Goal: Register for event/course

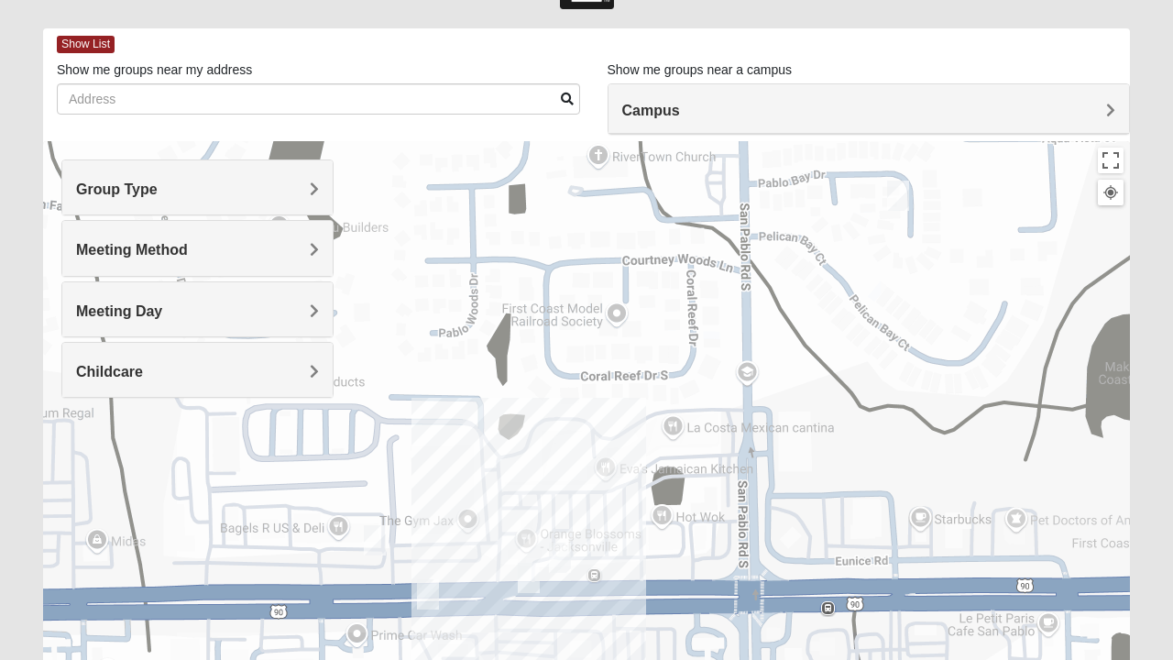
scroll to position [66, 0]
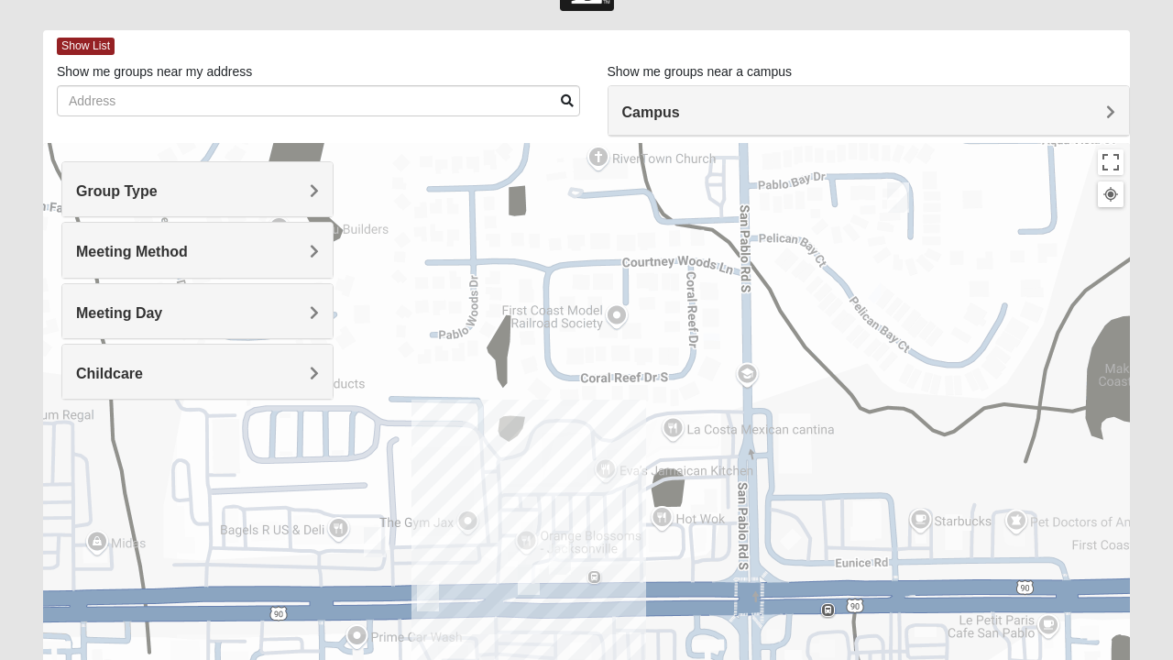
click at [235, 187] on h4 "Group Type" at bounding box center [197, 190] width 243 height 17
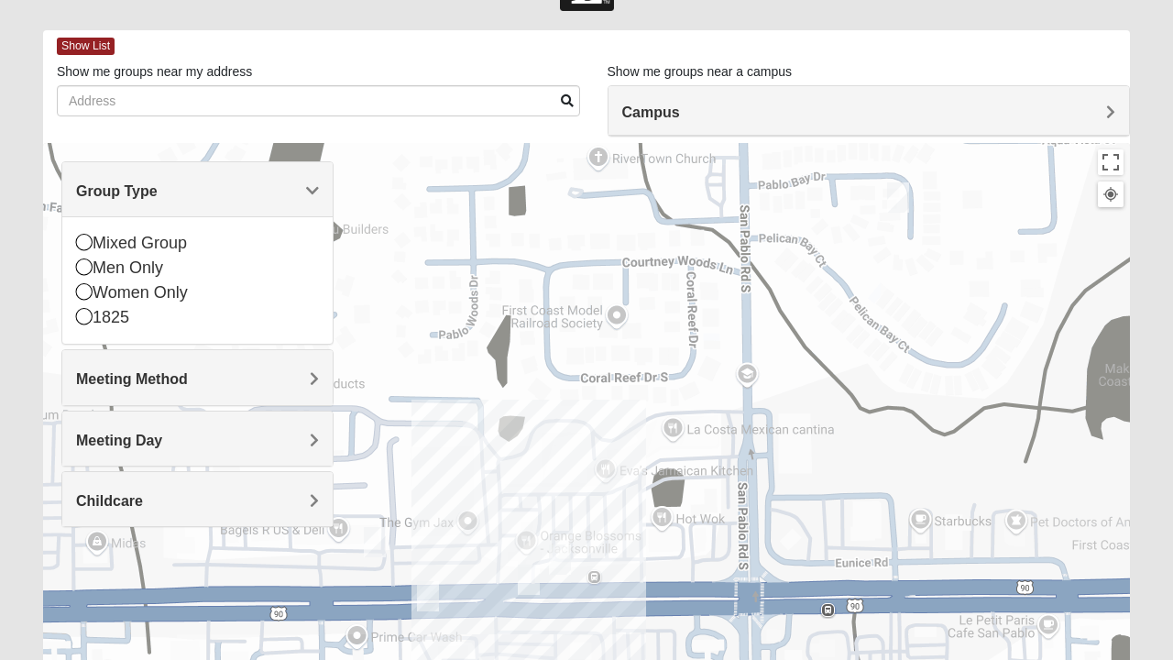
click at [171, 289] on div "Women Only" at bounding box center [197, 292] width 243 height 25
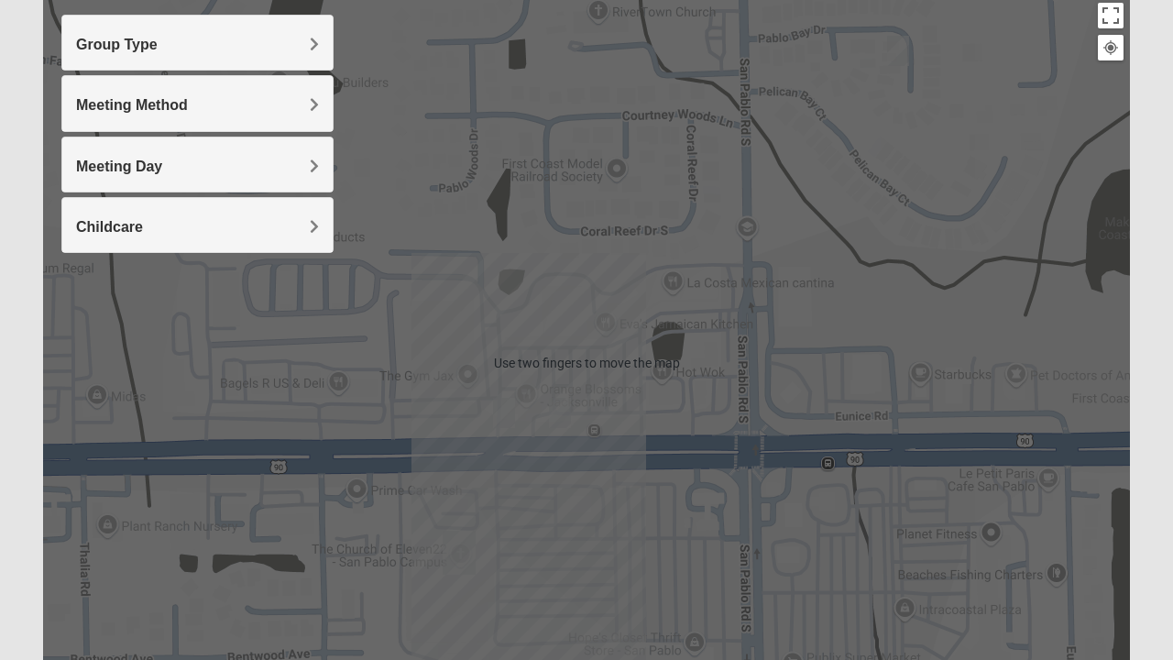
scroll to position [215, 0]
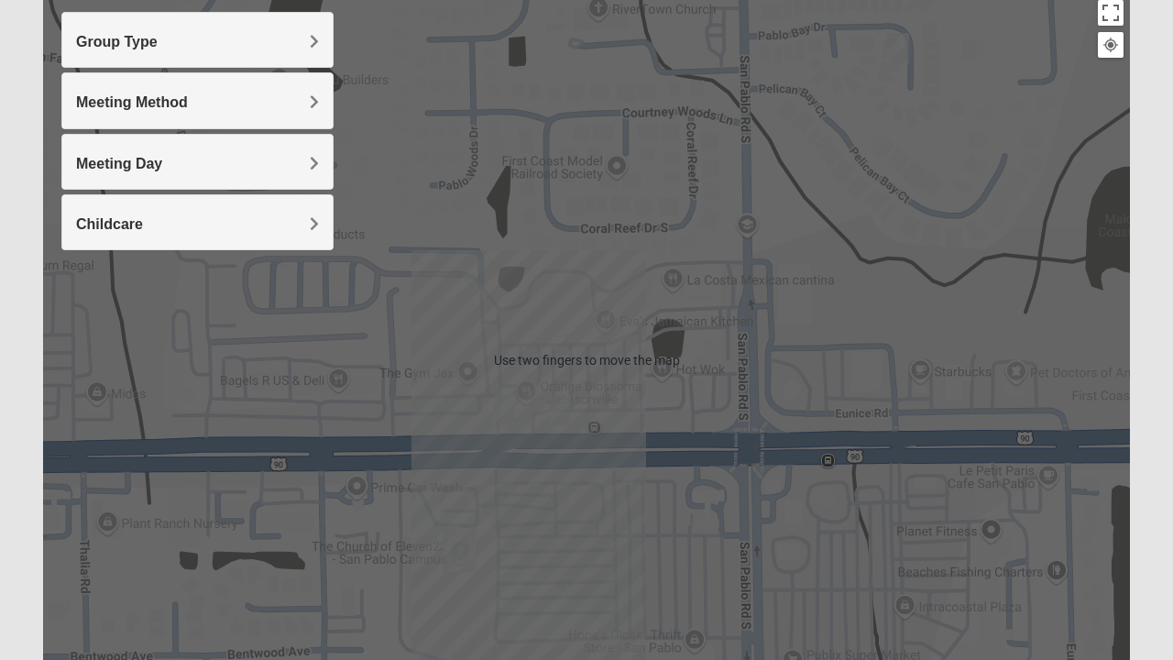
click at [440, 425] on div at bounding box center [586, 360] width 1086 height 733
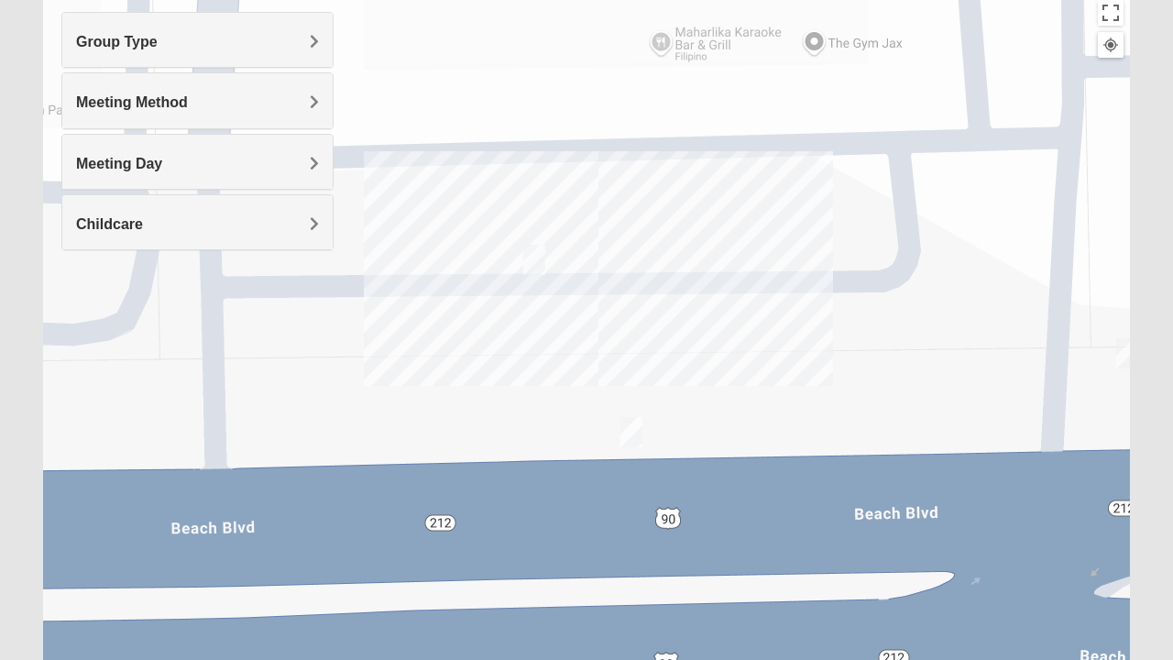
click at [630, 422] on img "On Campus Womens Holt 32250" at bounding box center [631, 431] width 37 height 45
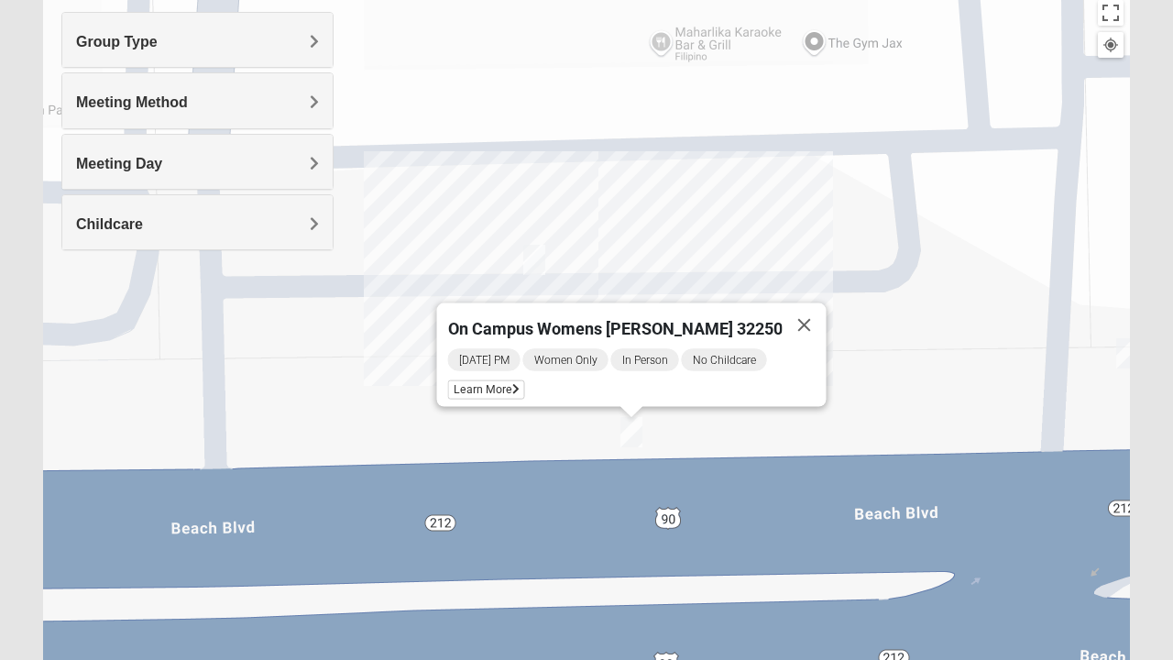
click at [544, 251] on img "On Campus Womens Simpson / Helmus 32250" at bounding box center [534, 259] width 37 height 45
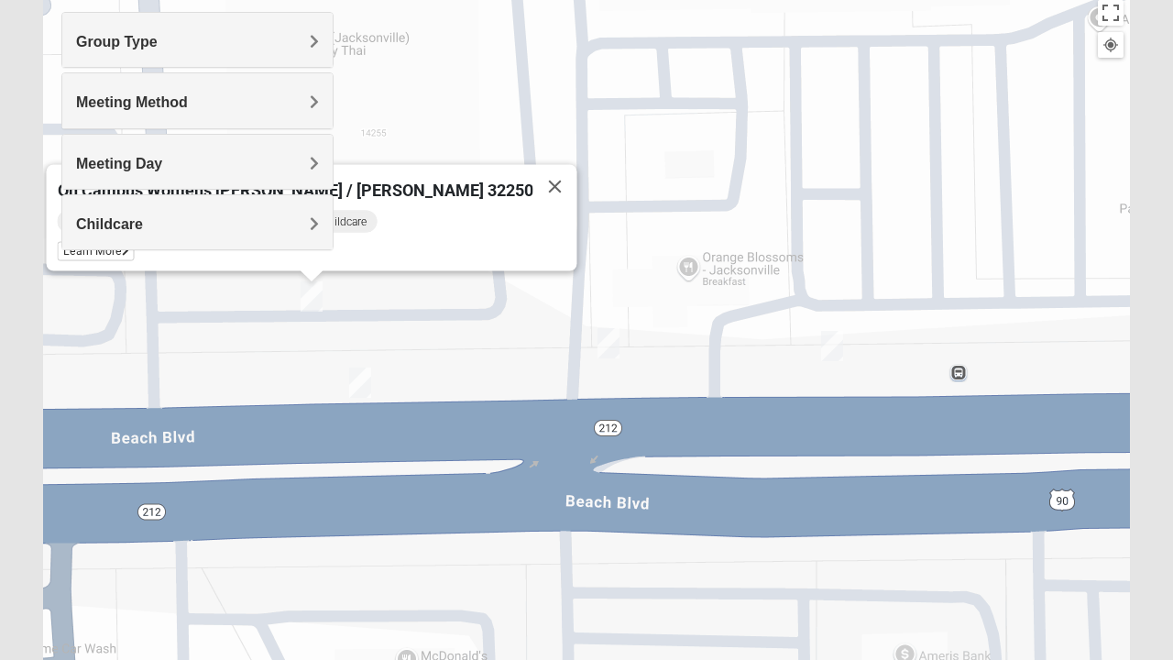
click at [608, 337] on img "On Campus Womens Manfredi 32250" at bounding box center [608, 343] width 37 height 45
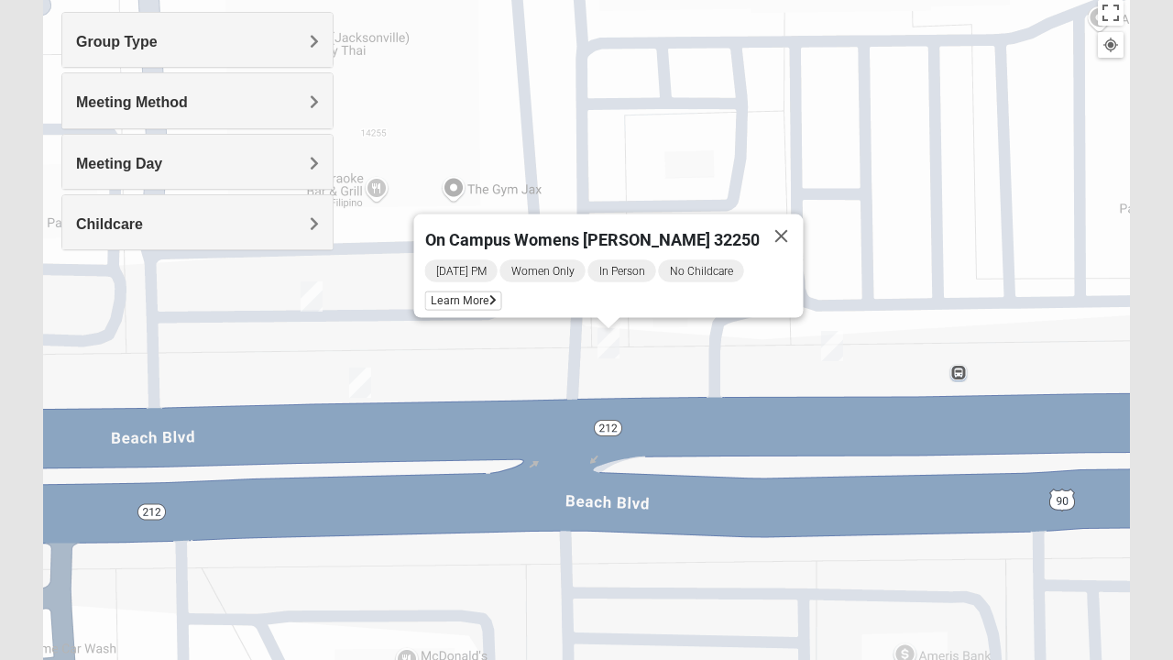
click at [485, 296] on span "Learn More" at bounding box center [463, 300] width 77 height 19
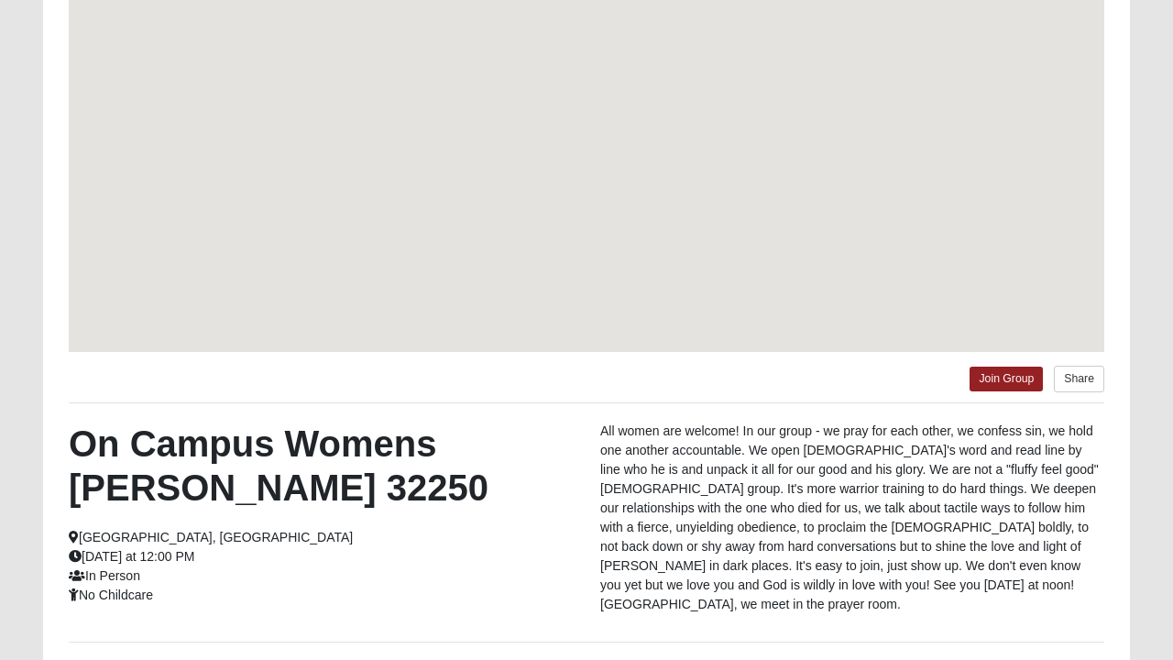
scroll to position [135, 0]
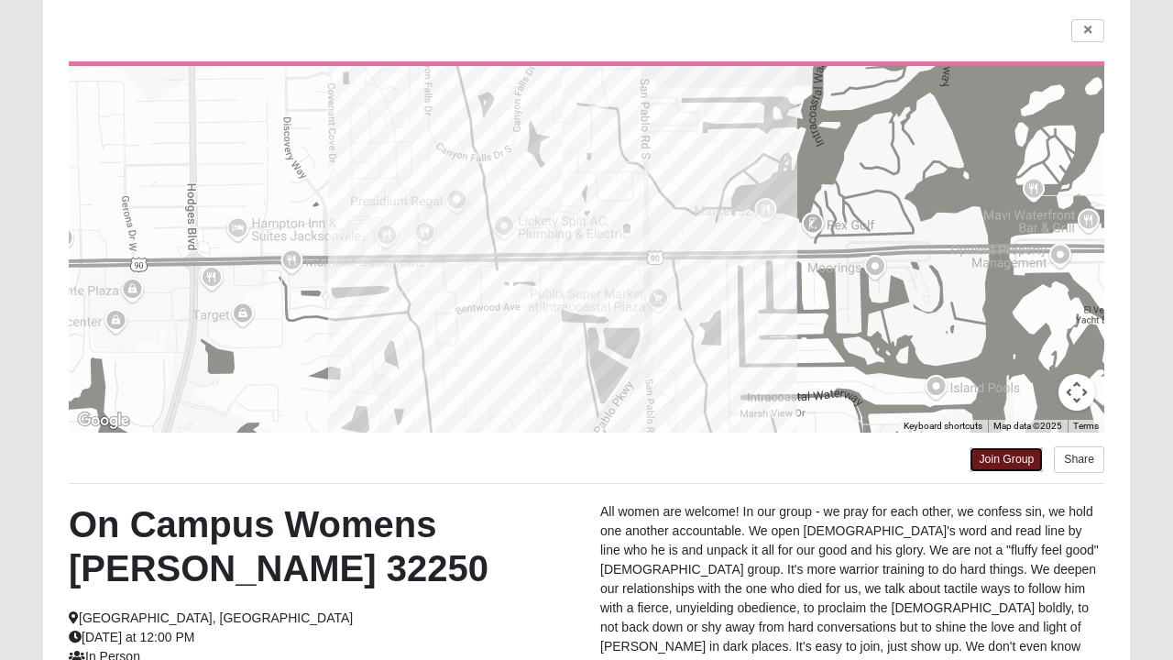
click at [1002, 447] on link "Join Group" at bounding box center [1005, 459] width 73 height 25
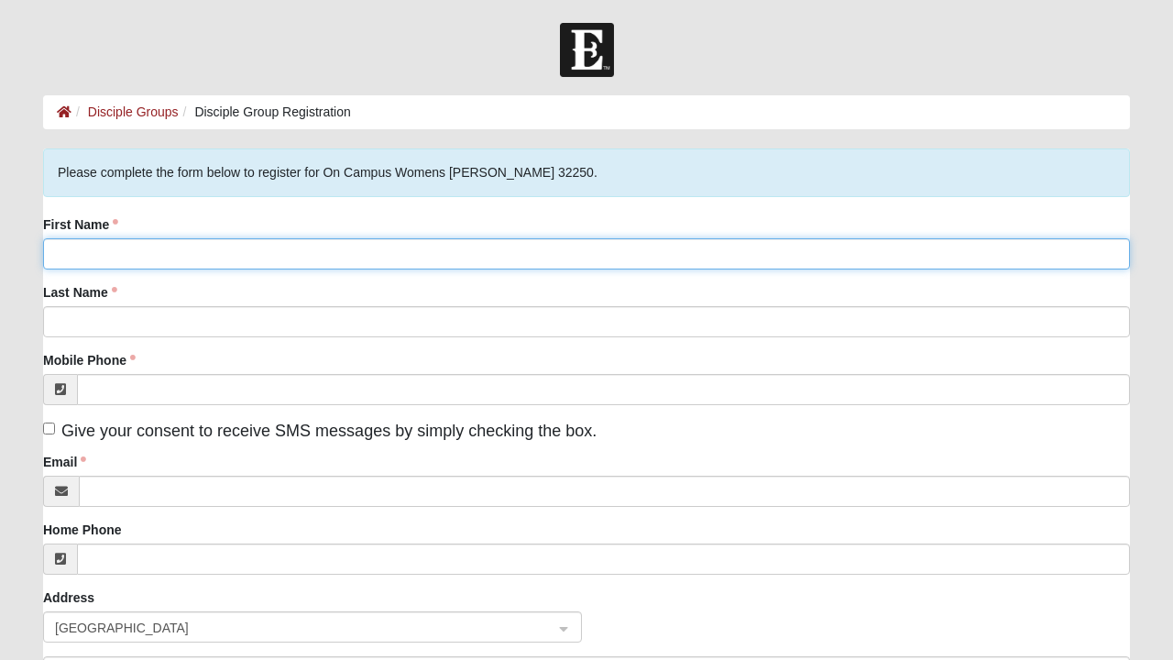
click at [158, 253] on input "First Name" at bounding box center [586, 253] width 1086 height 31
type input "Sandi"
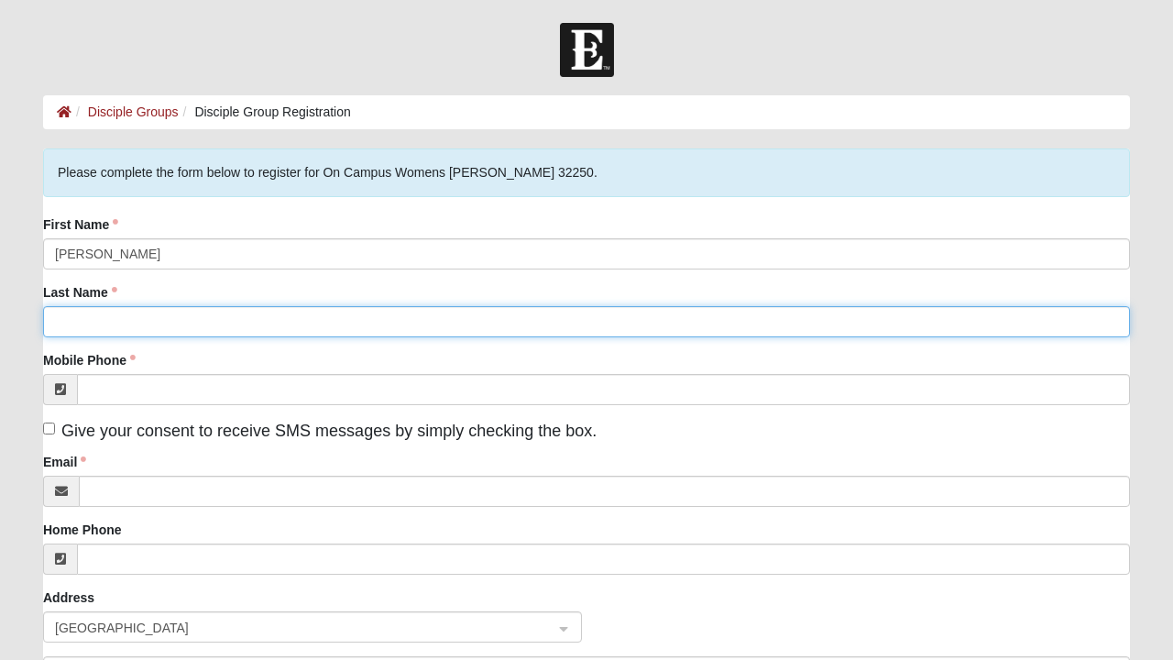
click at [257, 327] on input "Last Name" at bounding box center [586, 321] width 1086 height 31
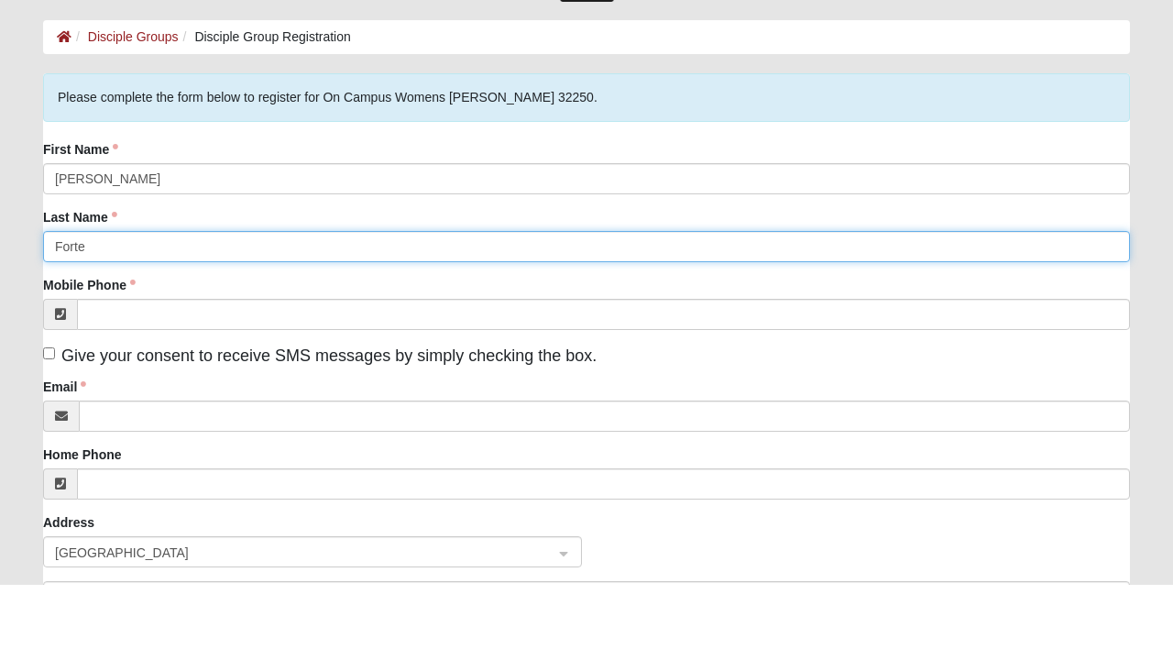
type input "Forte"
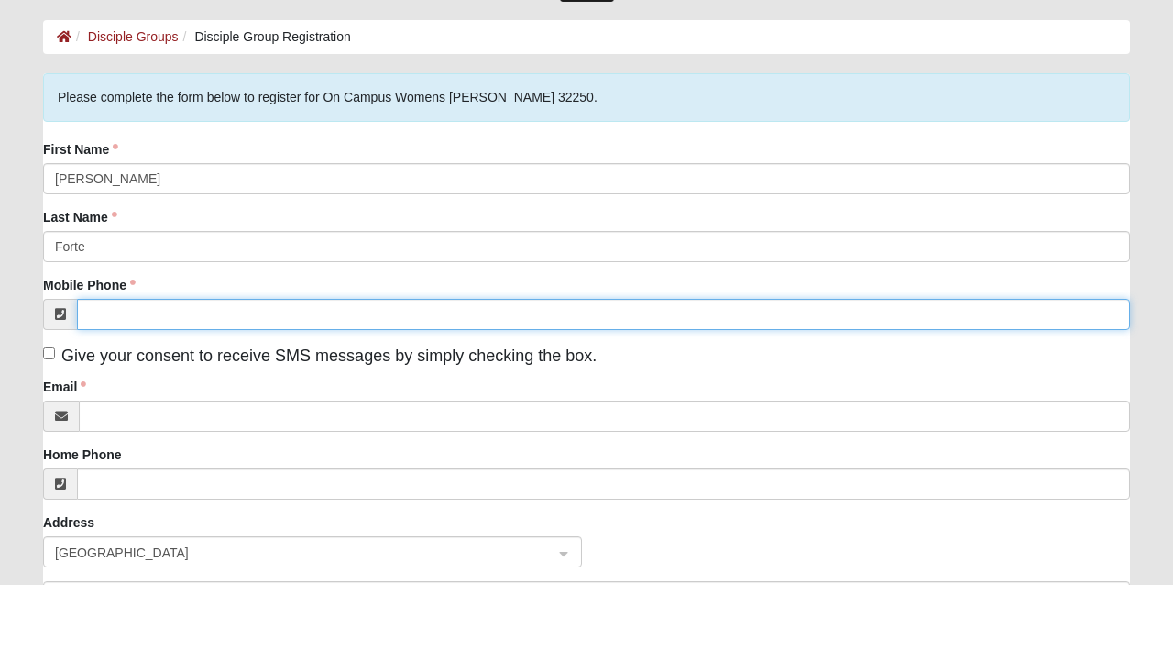
click at [324, 395] on input "Mobile Phone" at bounding box center [603, 389] width 1053 height 31
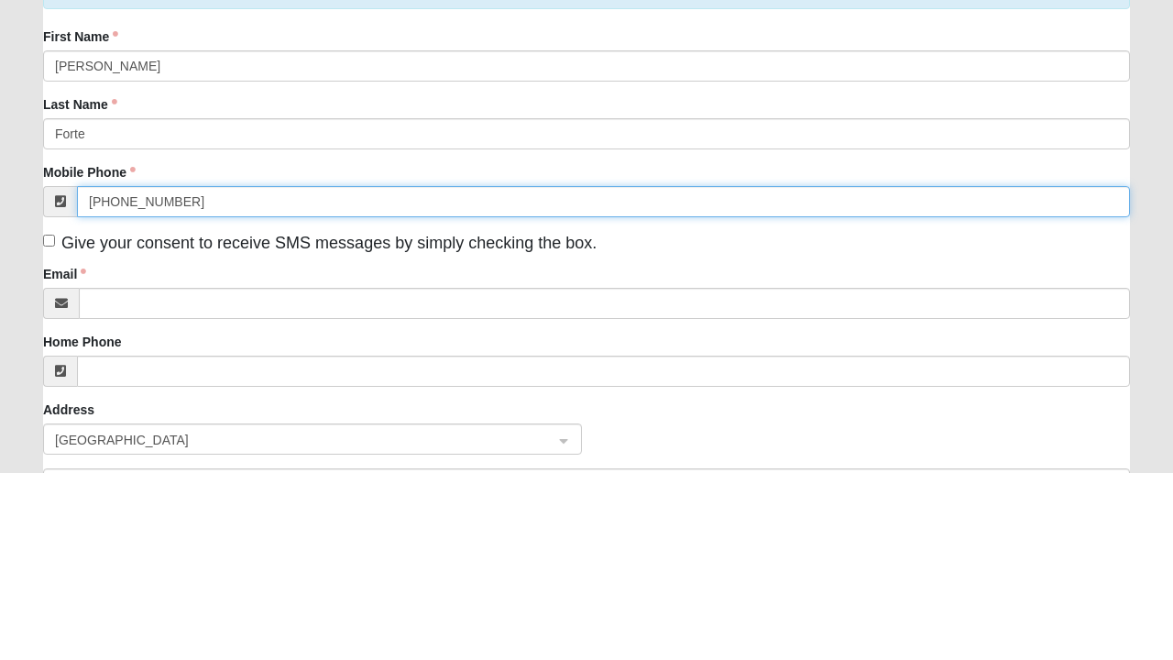
type input "(904) 716-6290"
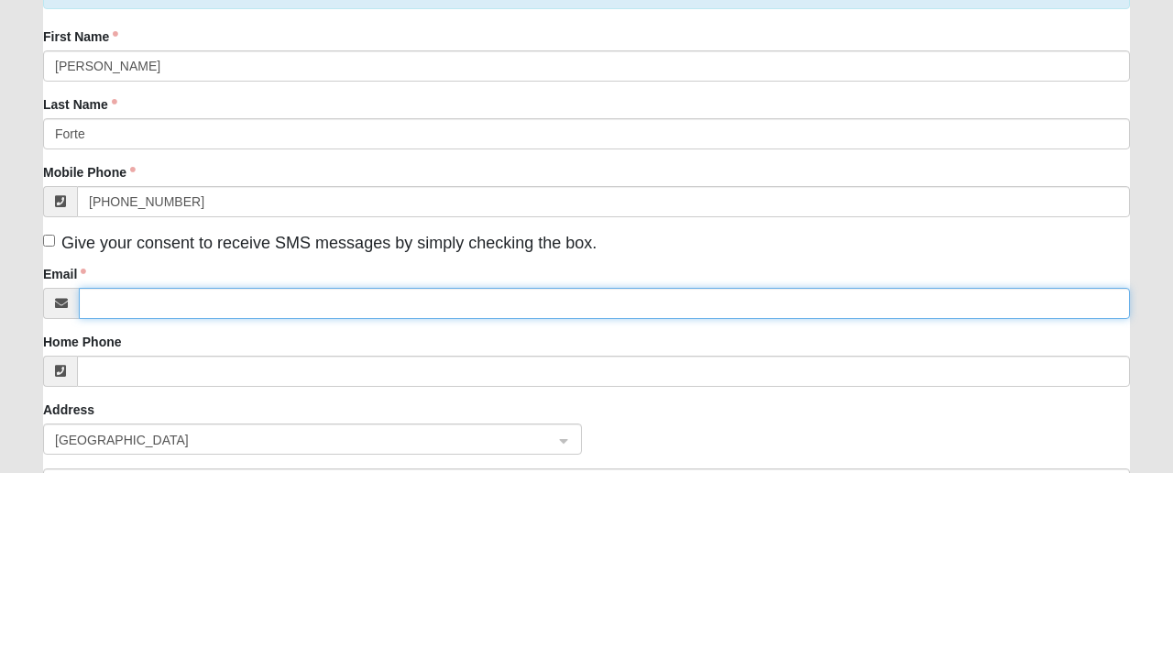
click at [300, 486] on input "Email" at bounding box center [604, 490] width 1051 height 31
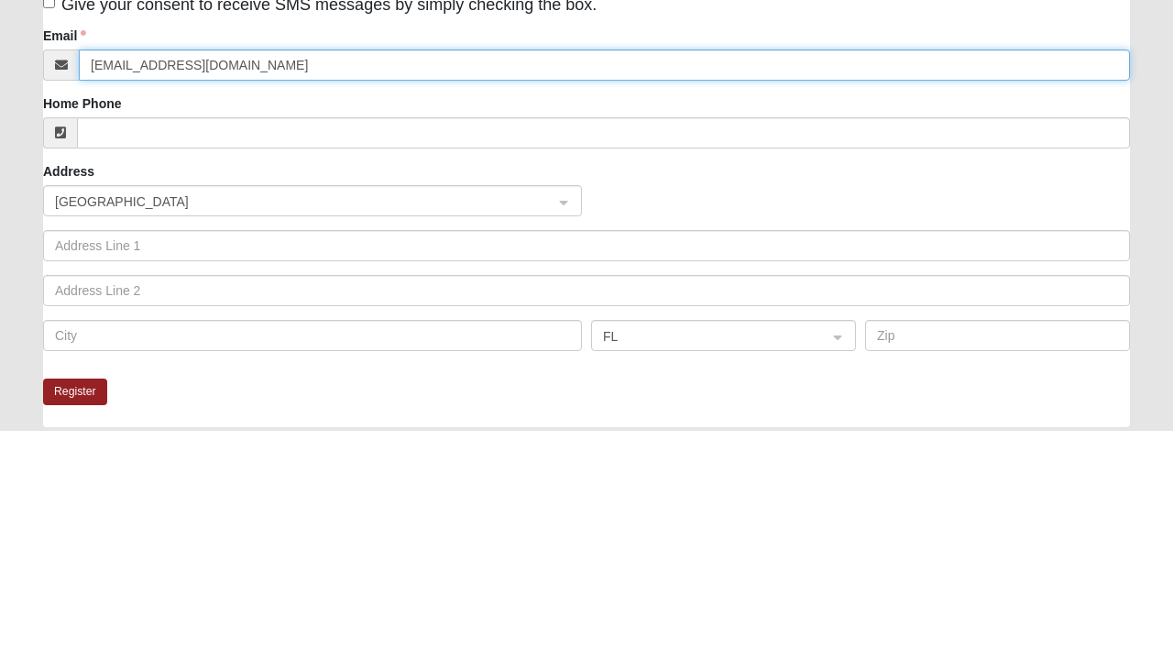
scroll to position [197, 0]
type input "Sandiforte@gmail.com"
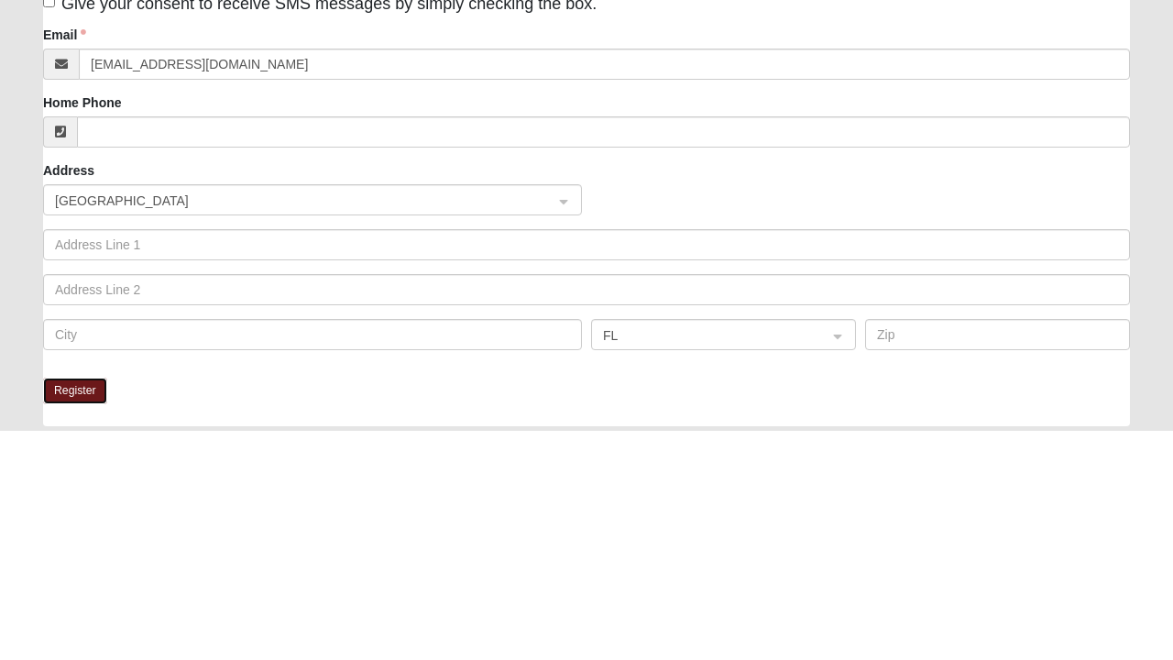
click at [93, 612] on button "Register" at bounding box center [75, 620] width 64 height 27
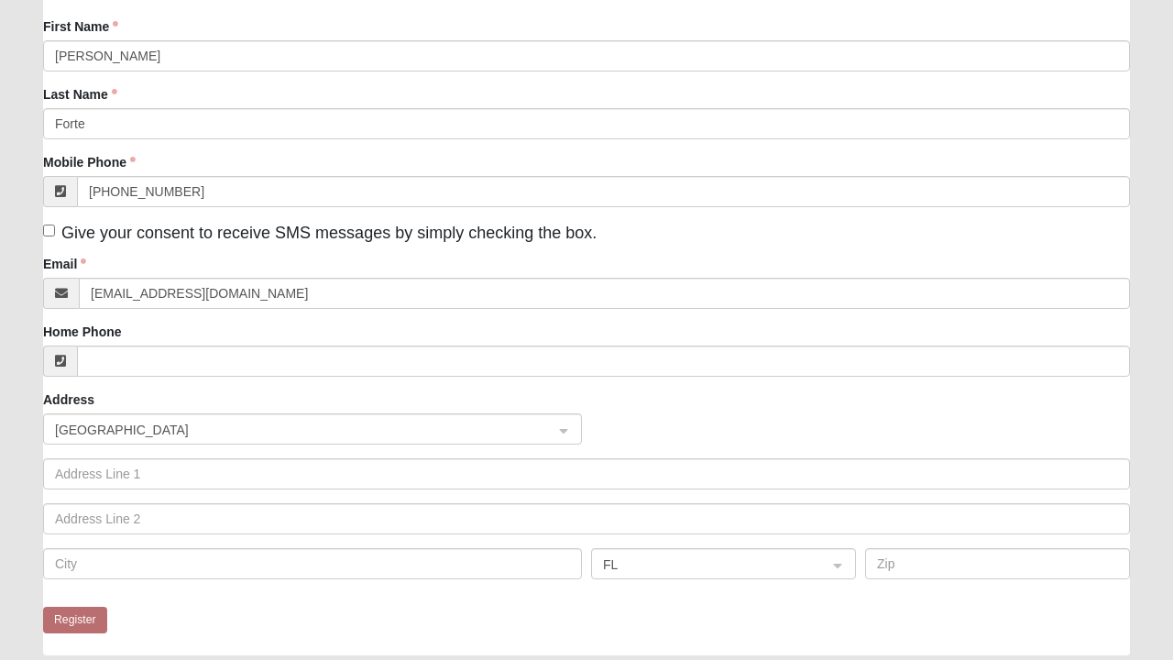
scroll to position [2, 0]
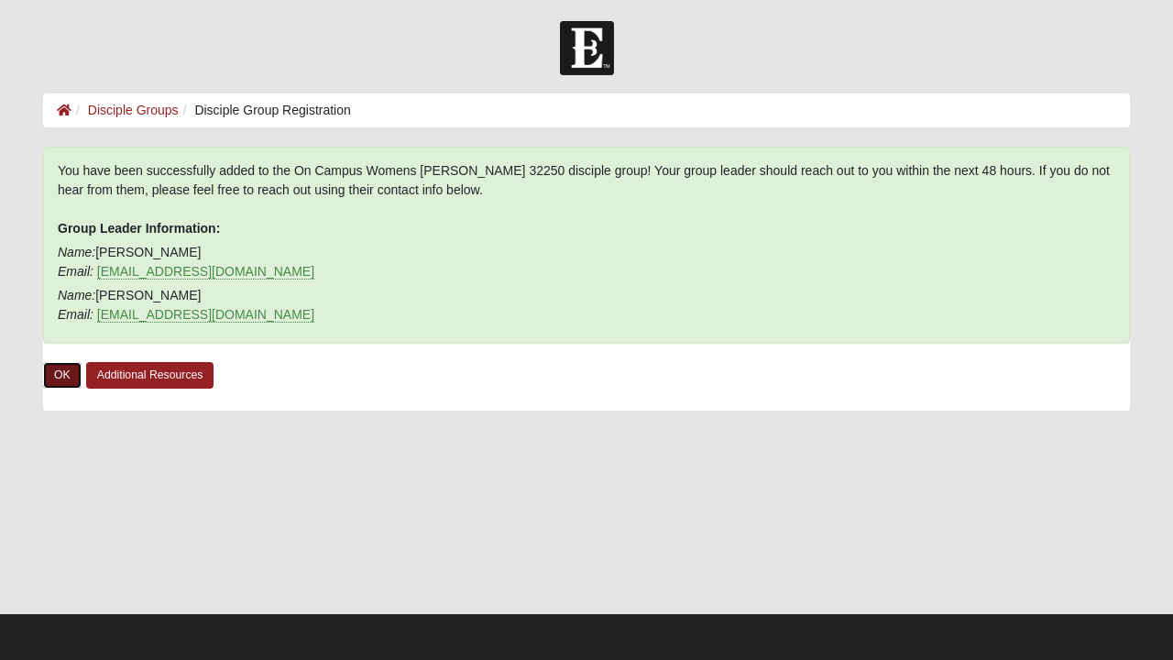
click at [47, 374] on link "OK" at bounding box center [62, 375] width 38 height 27
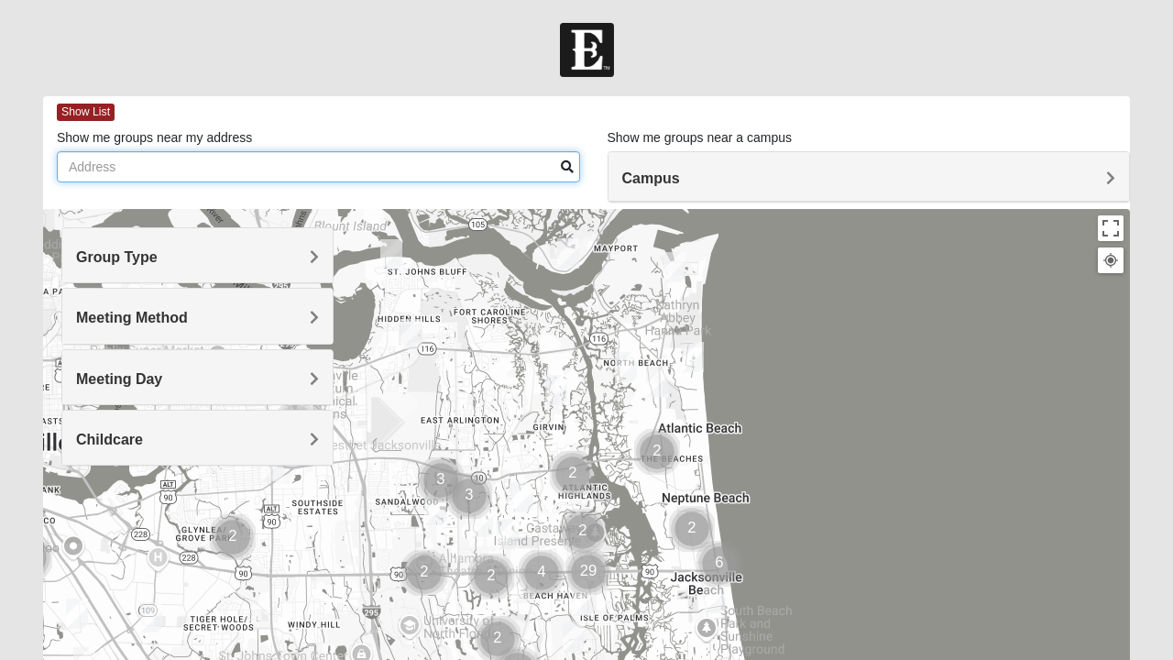
click at [558, 172] on input "Show me groups near my address" at bounding box center [318, 166] width 523 height 31
type input "Atlantic beach"
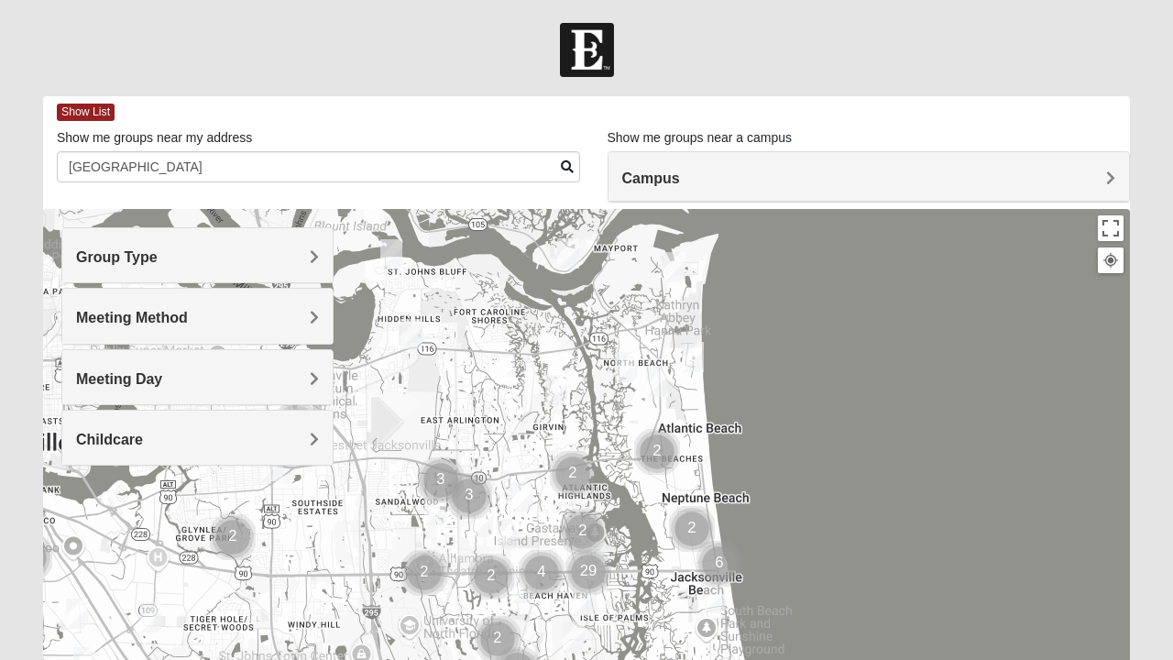
click at [319, 264] on div "Group Type" at bounding box center [197, 255] width 270 height 54
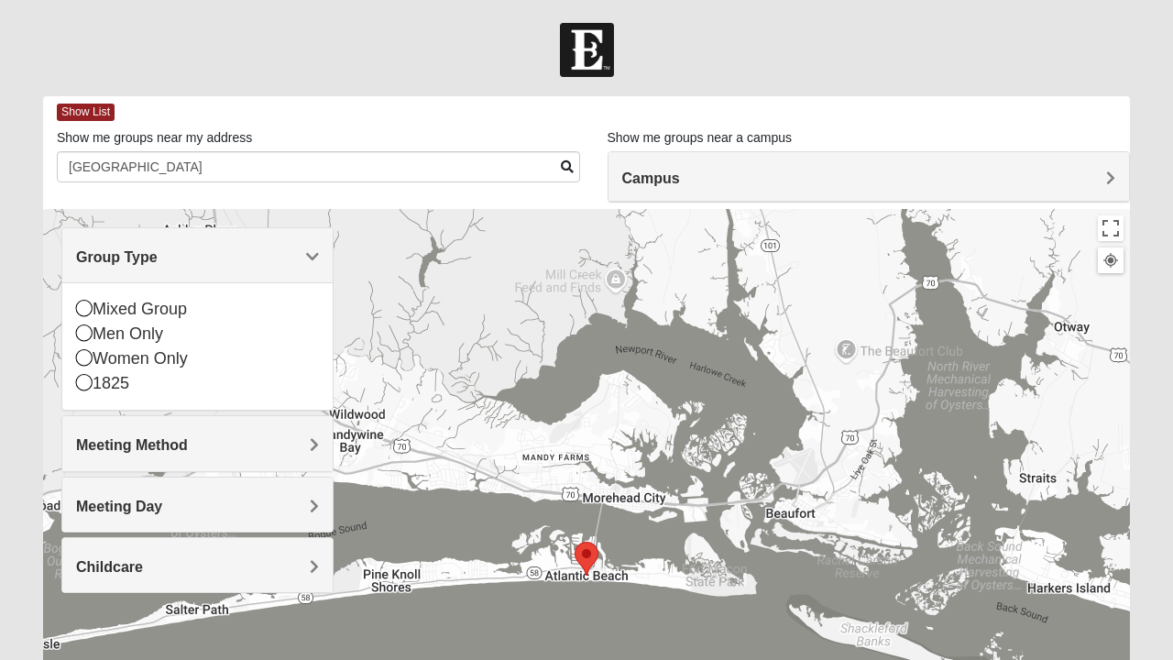
click at [137, 318] on div "Mixed Group" at bounding box center [197, 309] width 243 height 25
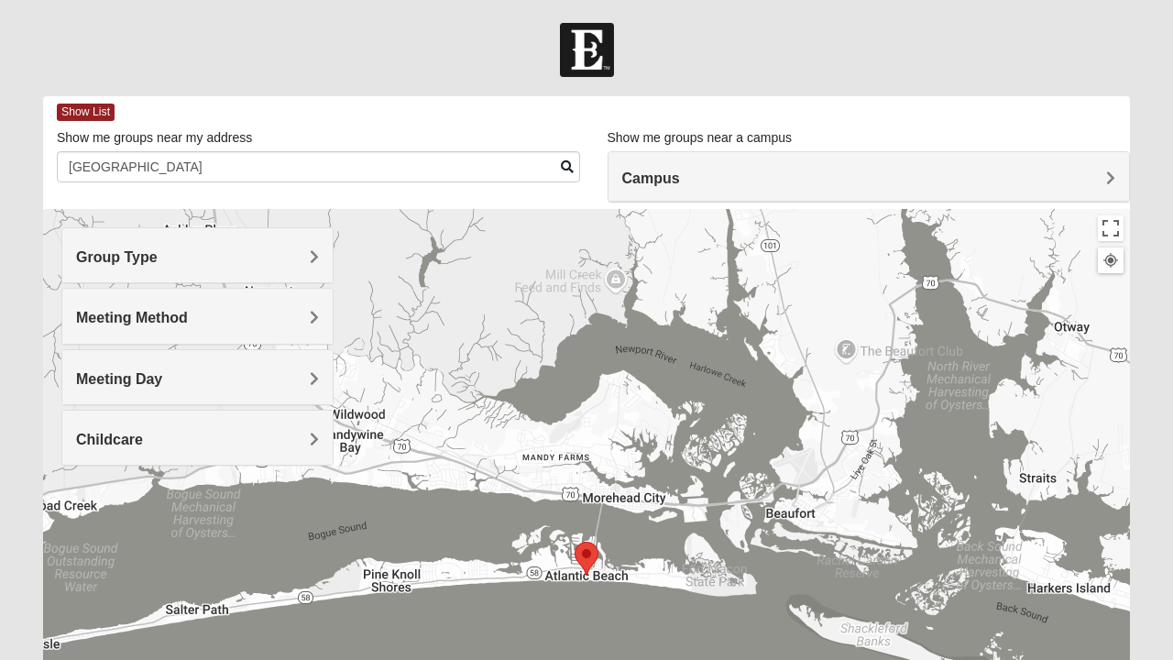
click at [188, 314] on span "Meeting Method" at bounding box center [132, 318] width 112 height 16
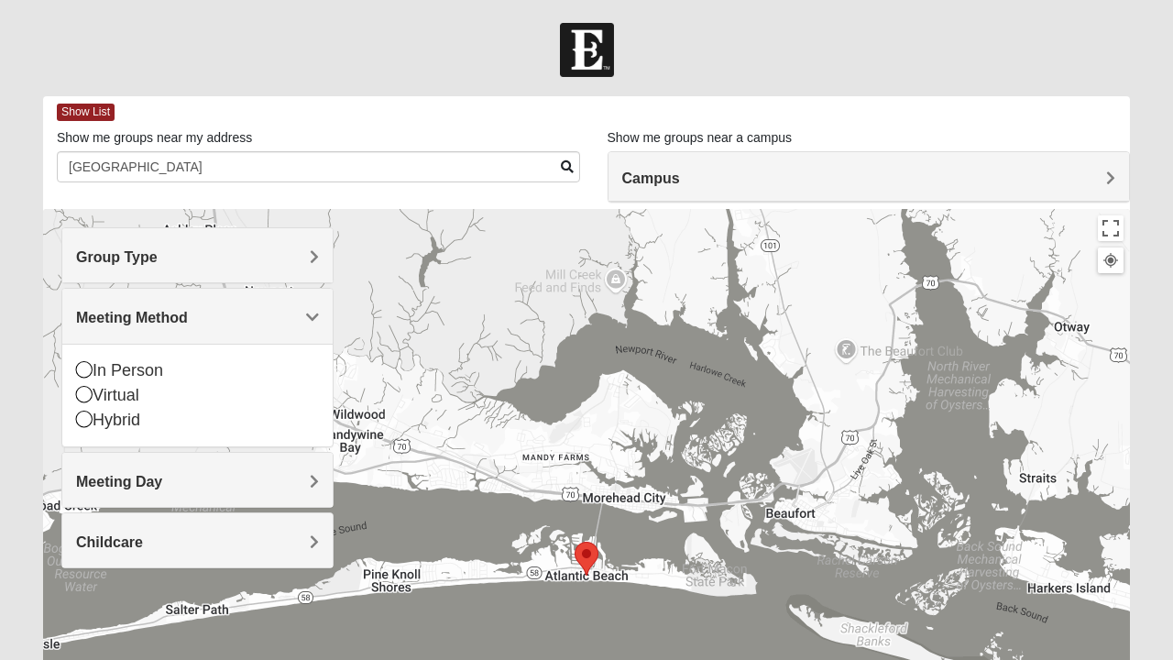
click at [91, 369] on icon at bounding box center [84, 369] width 16 height 16
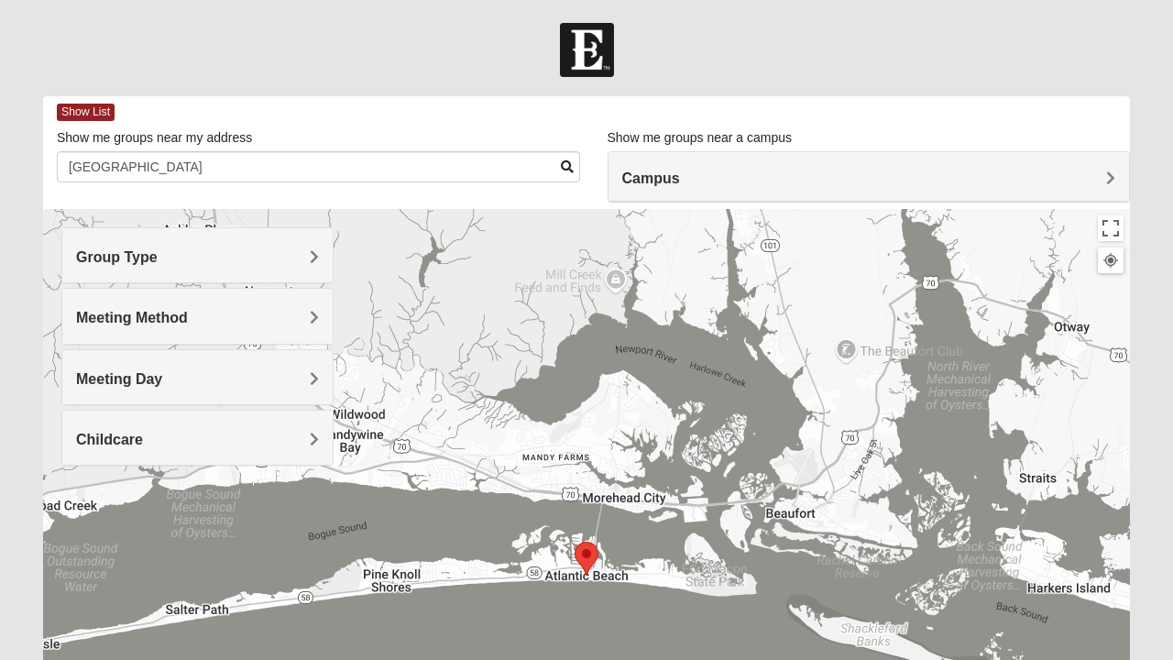
click at [162, 383] on span "Meeting Day" at bounding box center [119, 379] width 86 height 16
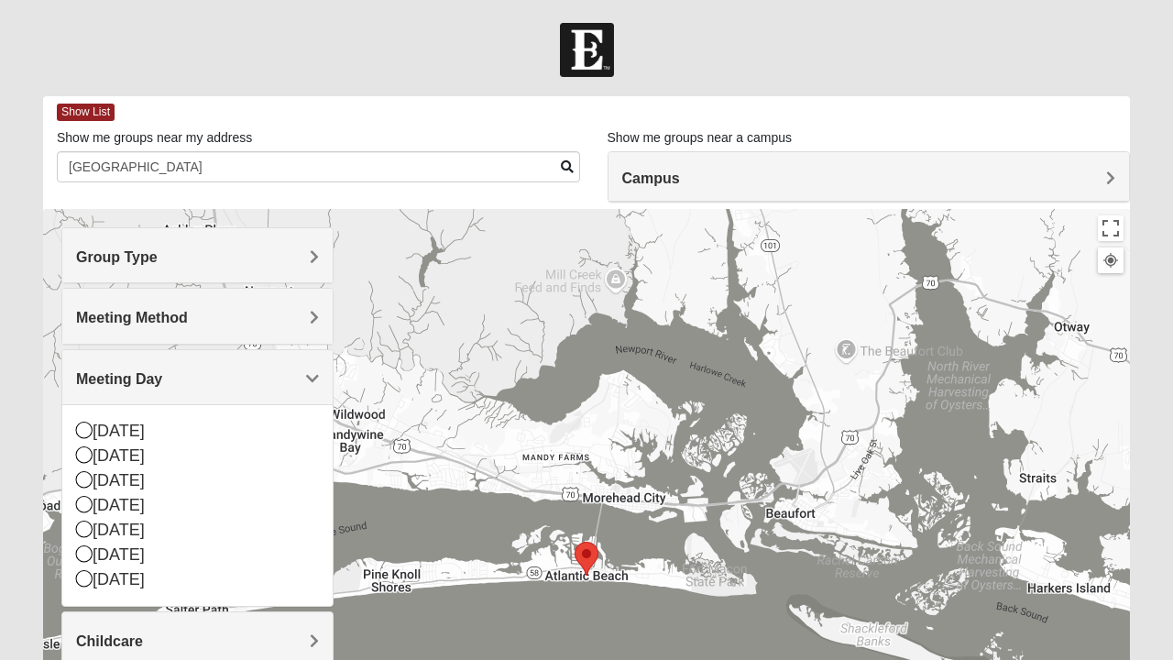
click at [108, 449] on div "[DATE]" at bounding box center [197, 455] width 243 height 25
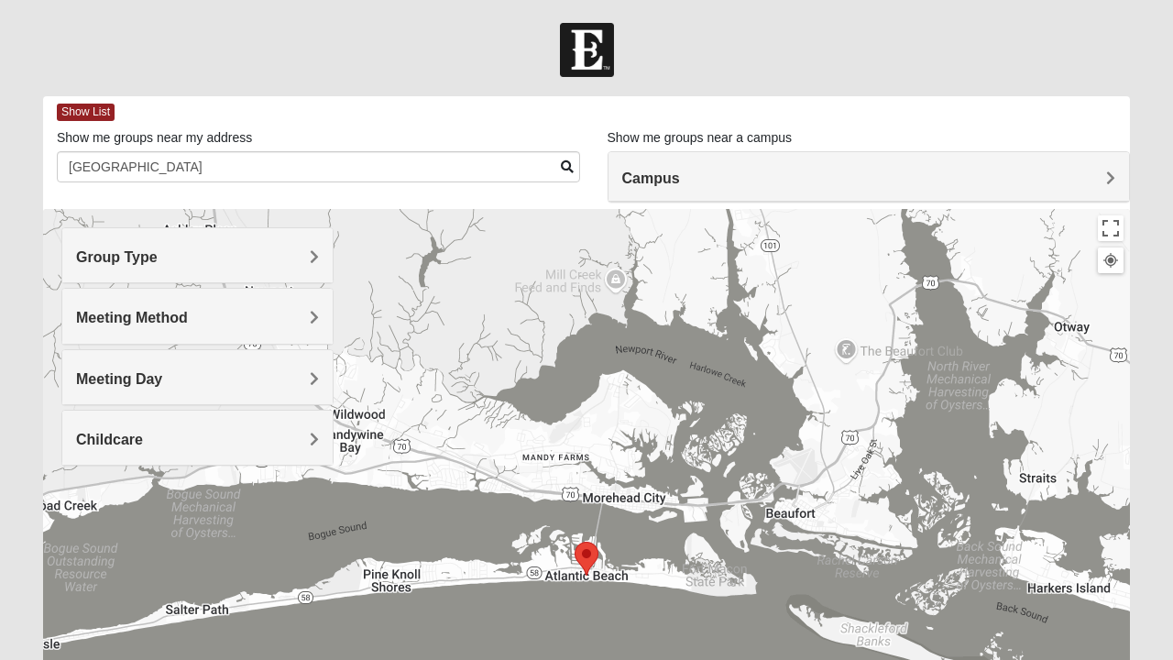
click at [588, 540] on img "Selected Address" at bounding box center [586, 558] width 38 height 49
click at [597, 558] on img "Selected Address" at bounding box center [586, 558] width 38 height 49
click at [1102, 181] on h4 "Campus" at bounding box center [869, 177] width 494 height 17
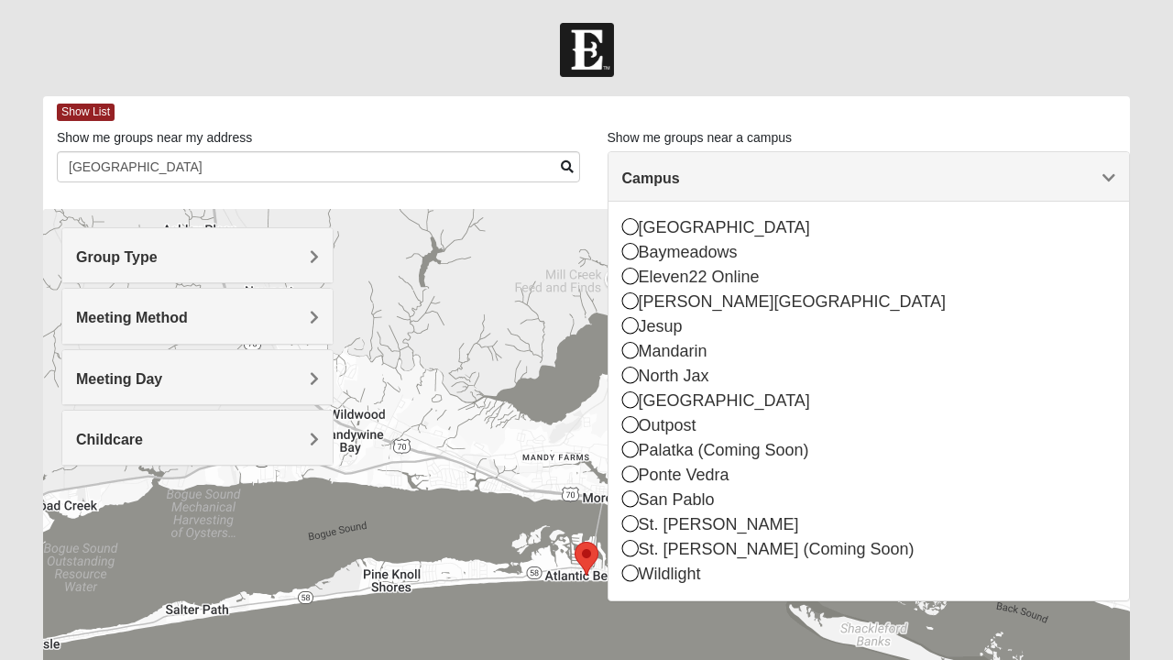
click at [629, 505] on icon at bounding box center [630, 498] width 16 height 16
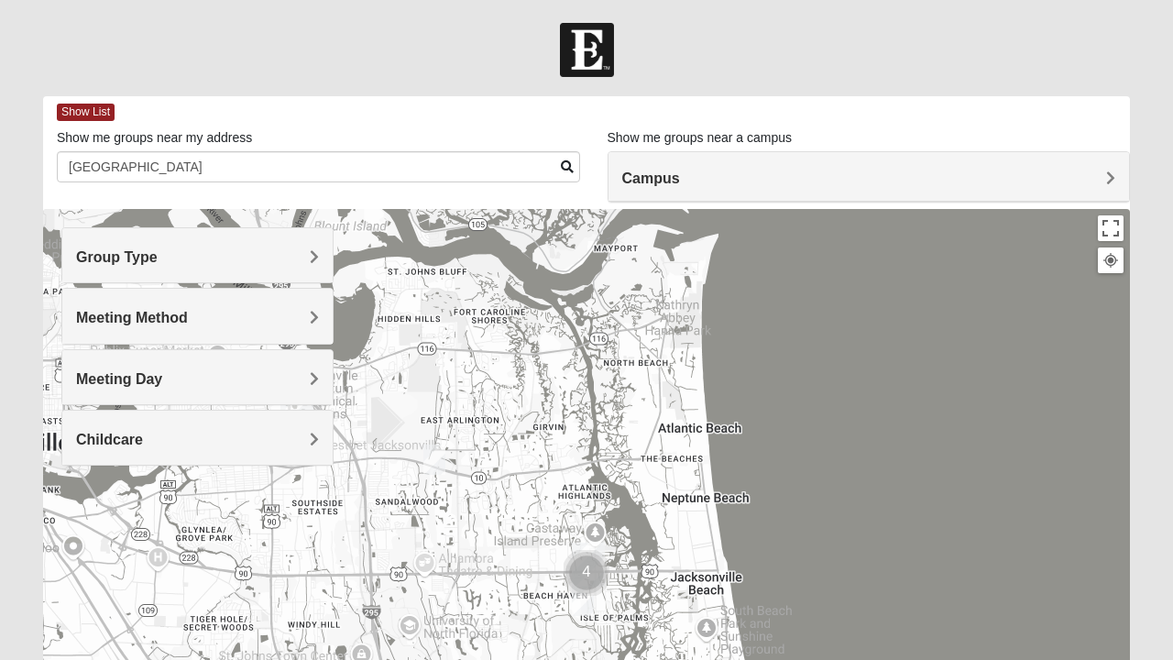
click at [103, 115] on span "Show List" at bounding box center [86, 112] width 58 height 17
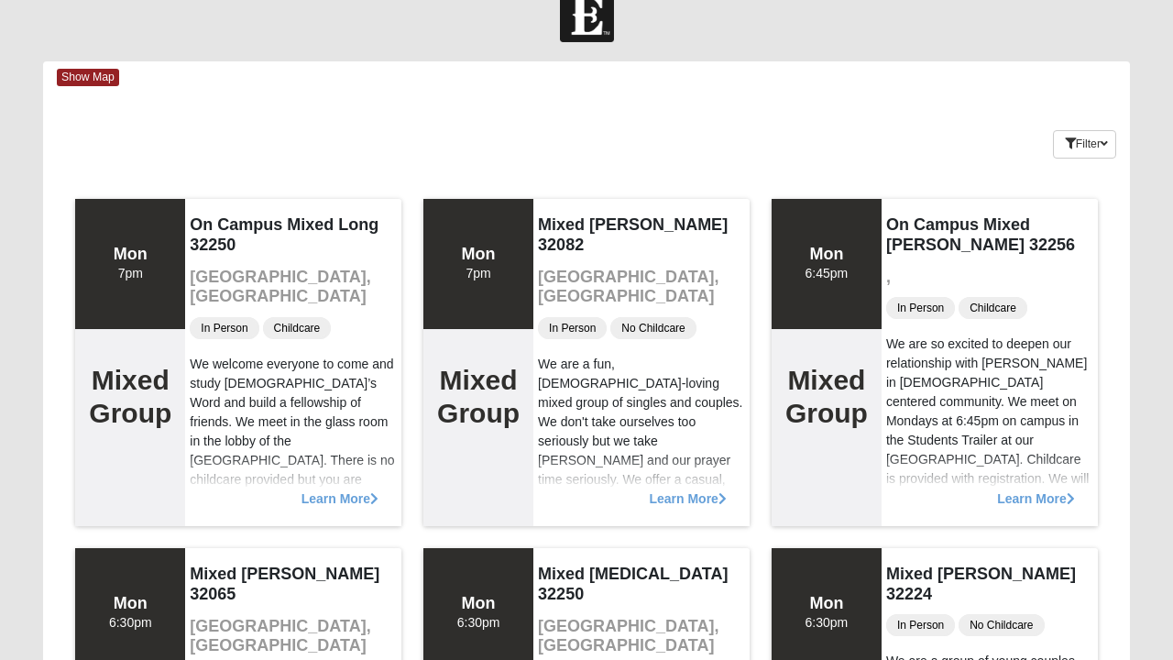
scroll to position [35, 0]
click at [688, 489] on span "Learn More" at bounding box center [687, 489] width 77 height 0
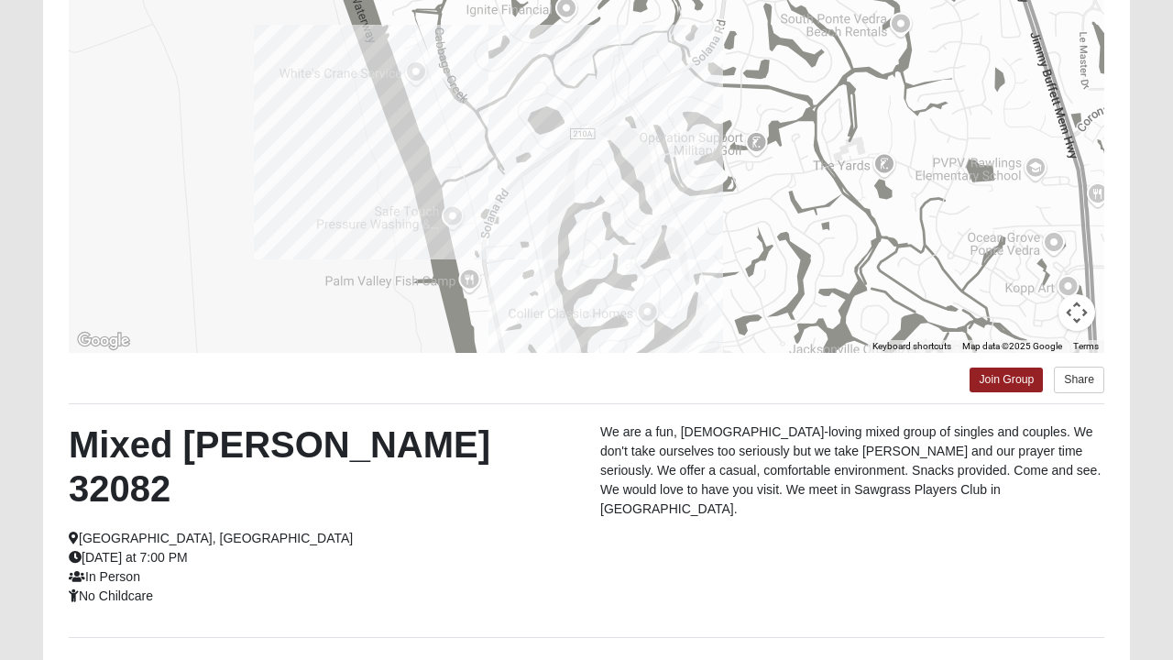
scroll to position [218, 0]
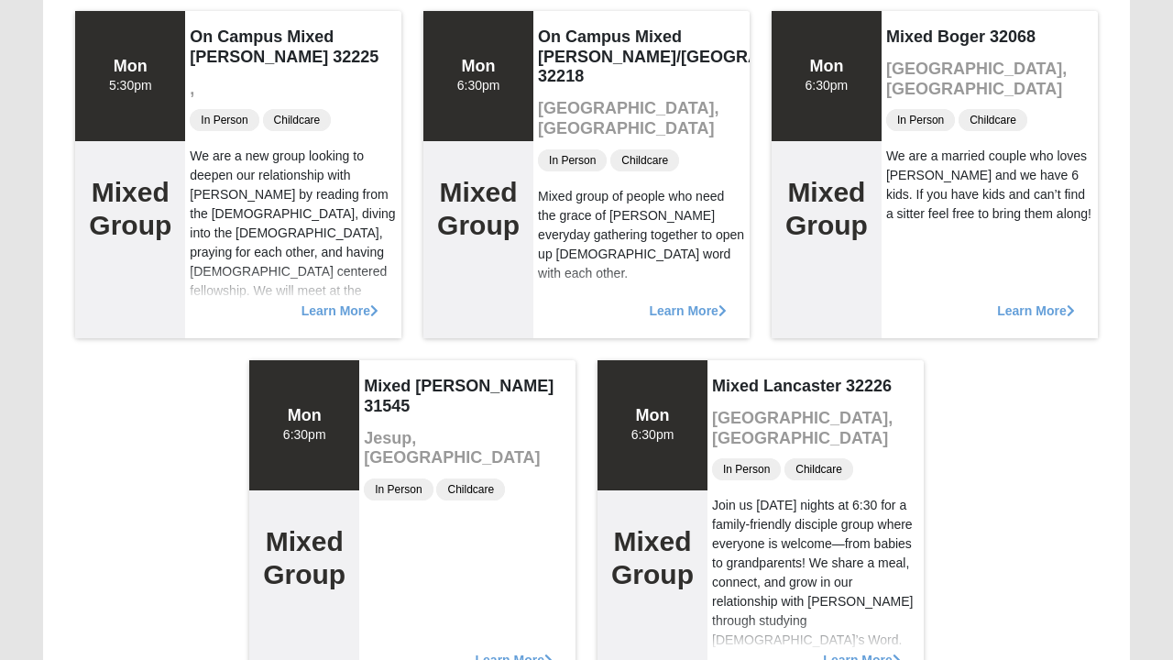
scroll to position [2671, 0]
